Goal: Book appointment/travel/reservation: Book appointment/travel/reservation

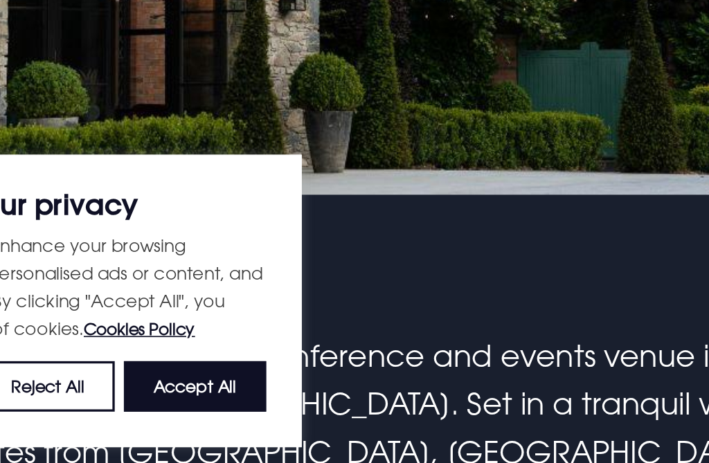
scroll to position [133, 0]
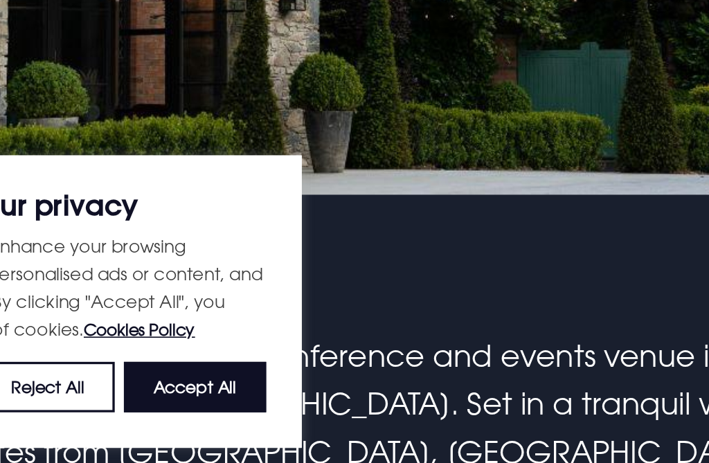
click at [225, 383] on button "Accept All" at bounding box center [268, 398] width 86 height 30
checkbox input "true"
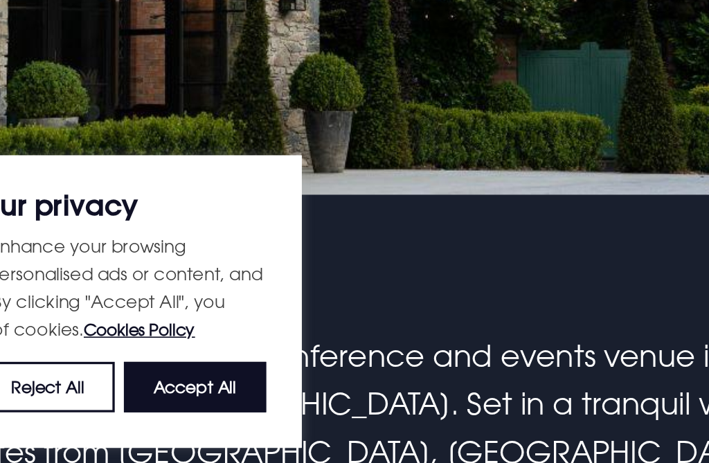
checkbox input "true"
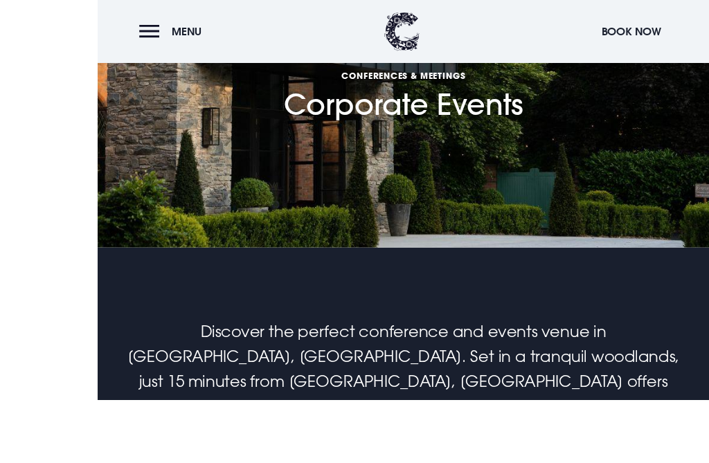
scroll to position [250, 0]
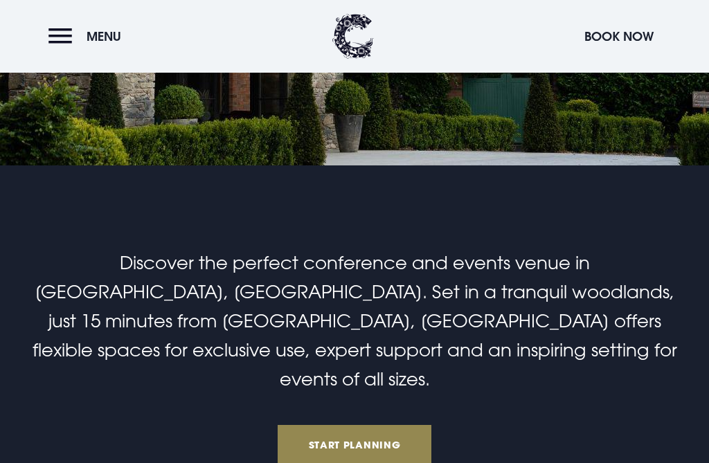
click at [329, 428] on link "Start Planning" at bounding box center [355, 445] width 154 height 40
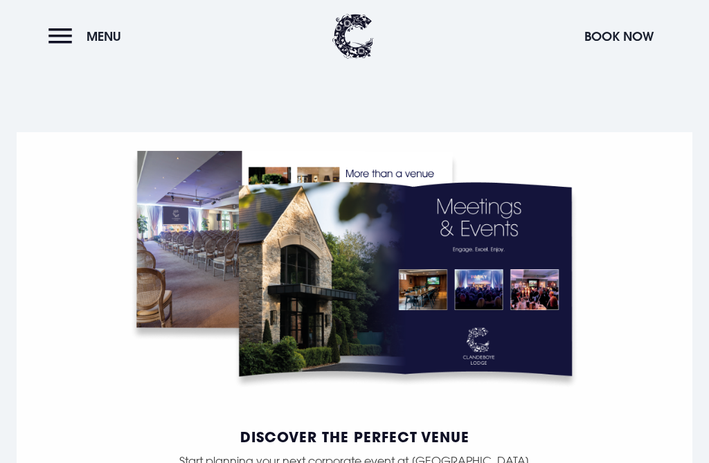
scroll to position [1855, 0]
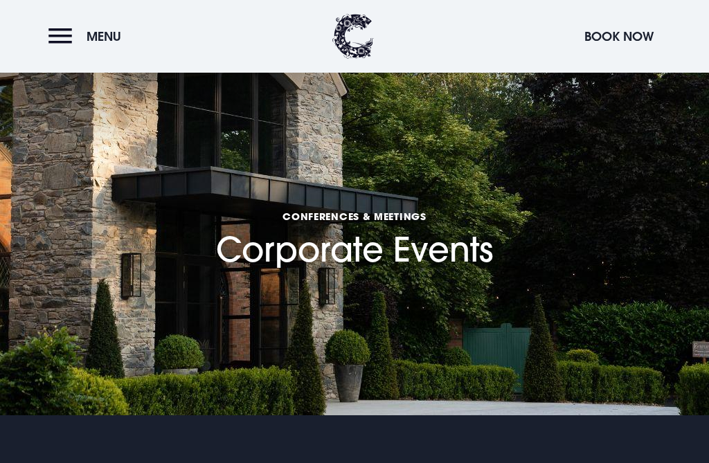
checkbox input "true"
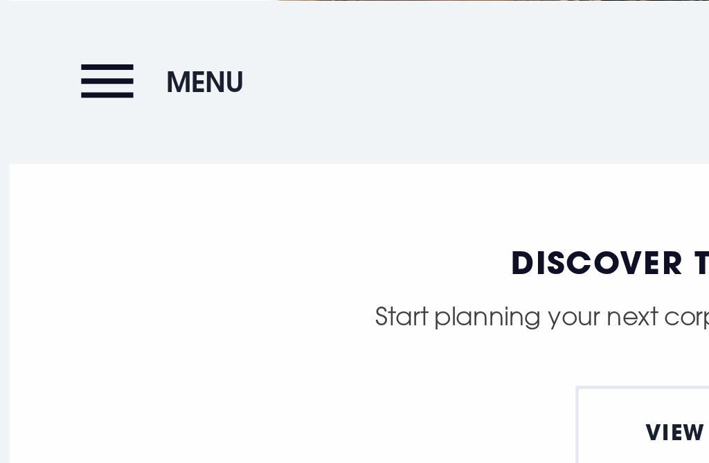
scroll to position [2176, 0]
